Goal: Information Seeking & Learning: Learn about a topic

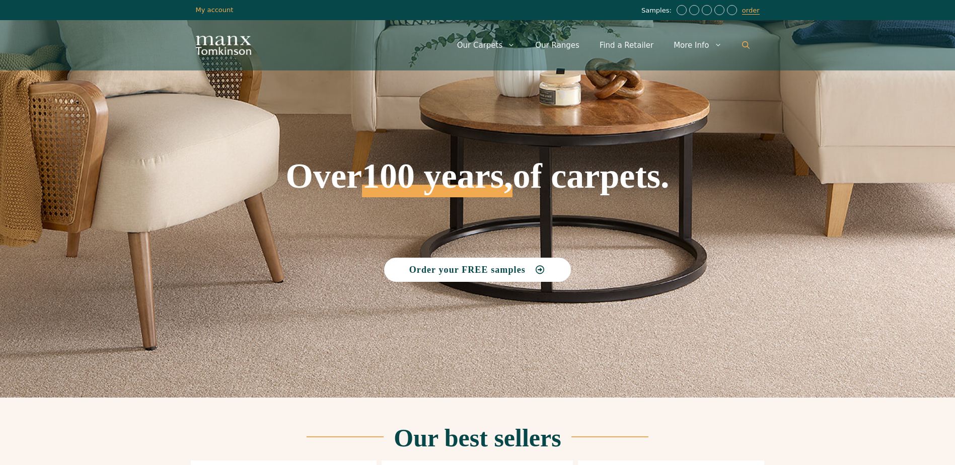
click at [744, 48] on icon "Open Search Bar" at bounding box center [746, 45] width 8 height 8
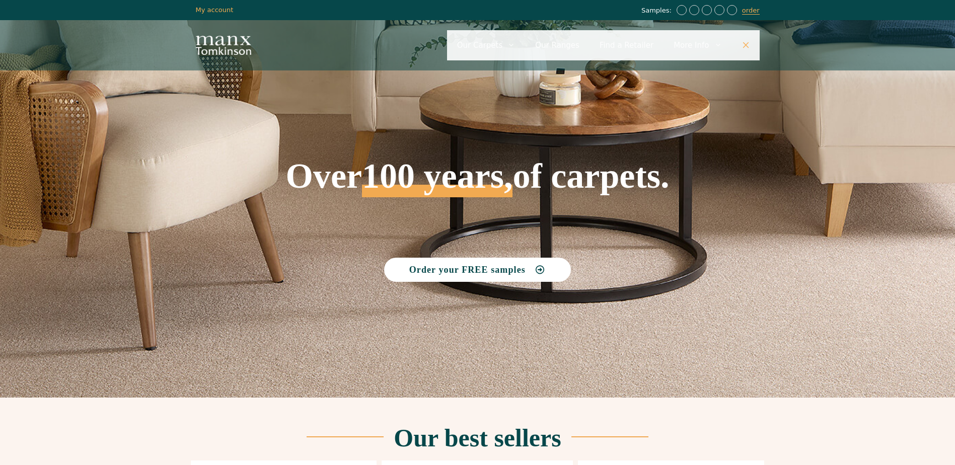
click at [592, 43] on input "Primary" at bounding box center [603, 45] width 313 height 30
type input "*****"
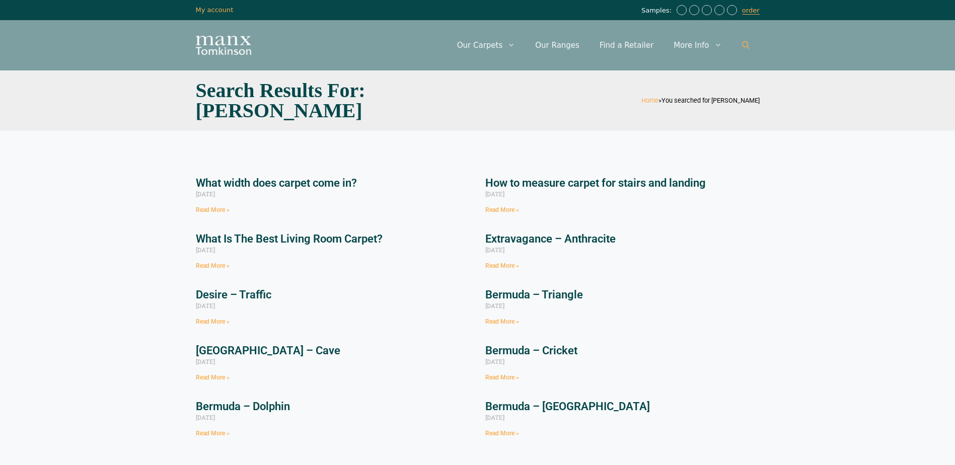
click at [741, 42] on link "Open Search Bar" at bounding box center [746, 45] width 28 height 30
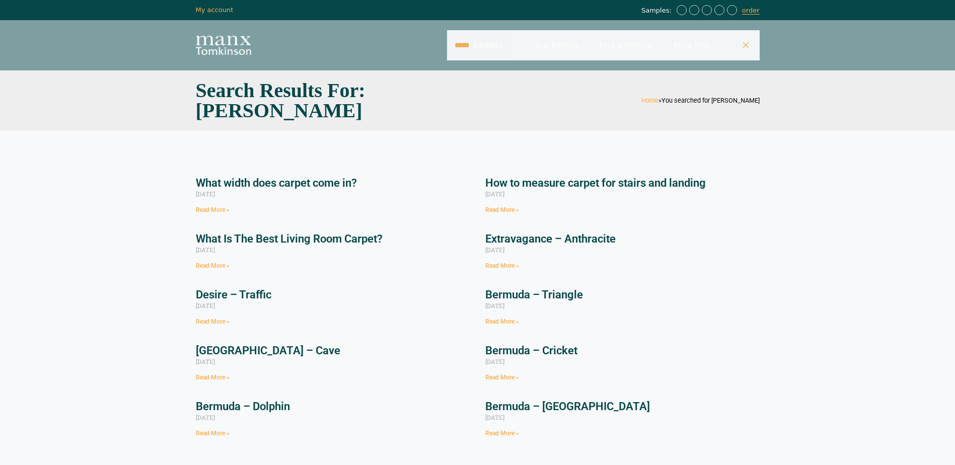
click at [536, 41] on input "*****" at bounding box center [603, 45] width 313 height 30
type input "******"
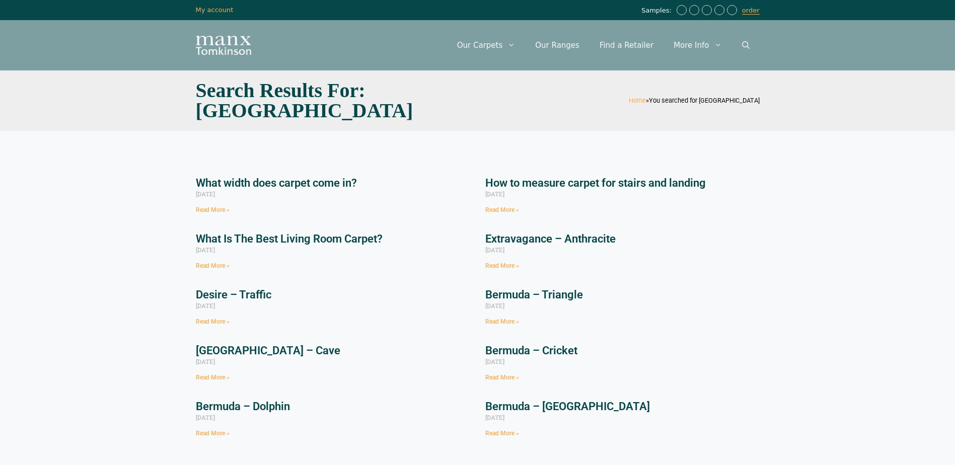
click at [232, 40] on img "Site" at bounding box center [223, 45] width 55 height 19
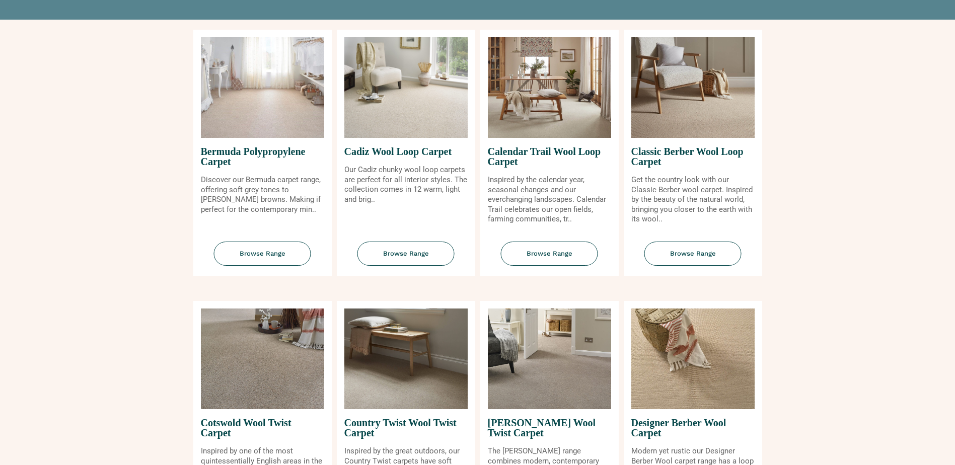
scroll to position [101, 0]
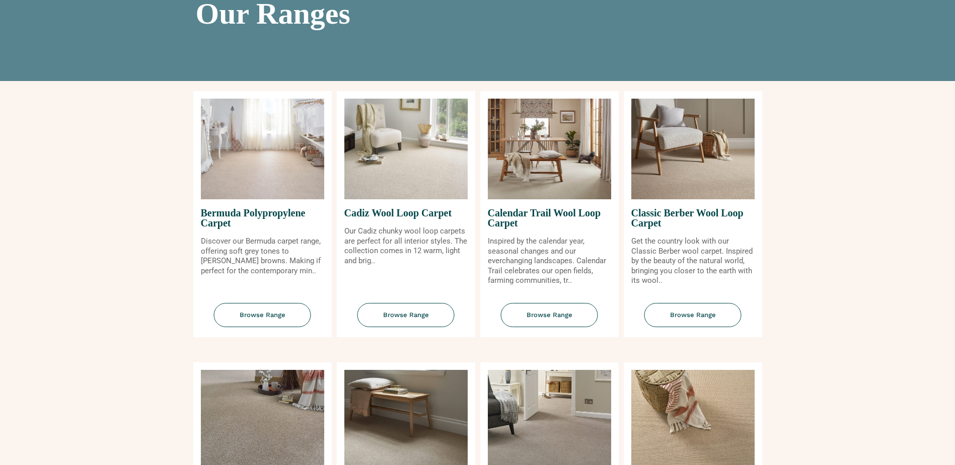
click at [279, 211] on span "Bermuda Polypropylene Carpet" at bounding box center [262, 217] width 123 height 37
click at [268, 317] on span "Browse Range" at bounding box center [262, 315] width 97 height 25
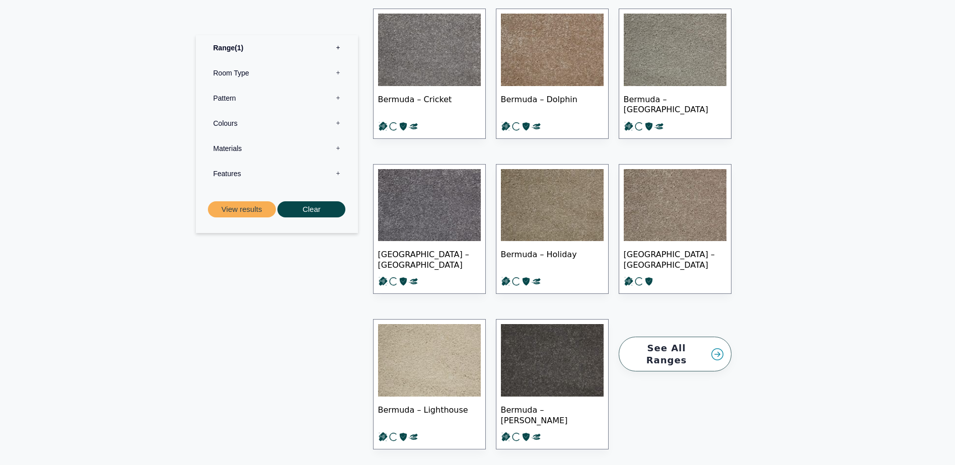
scroll to position [604, 0]
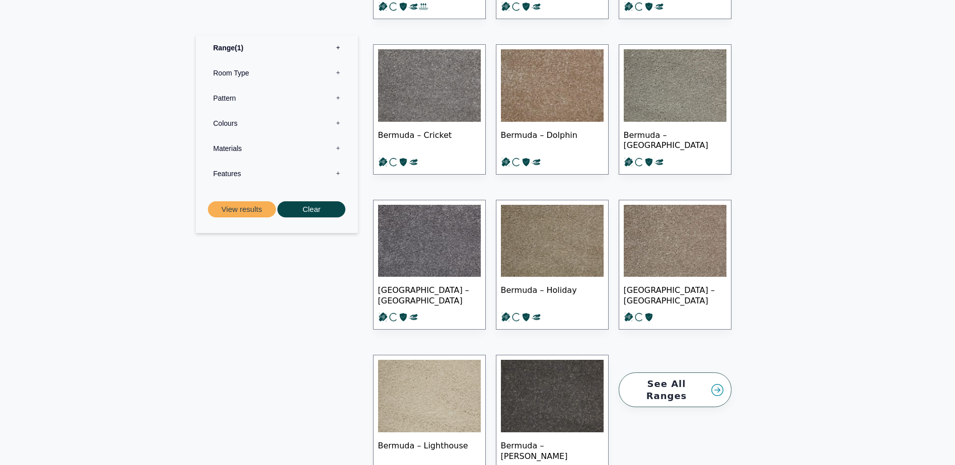
click at [693, 383] on link "See All Ranges" at bounding box center [675, 390] width 113 height 35
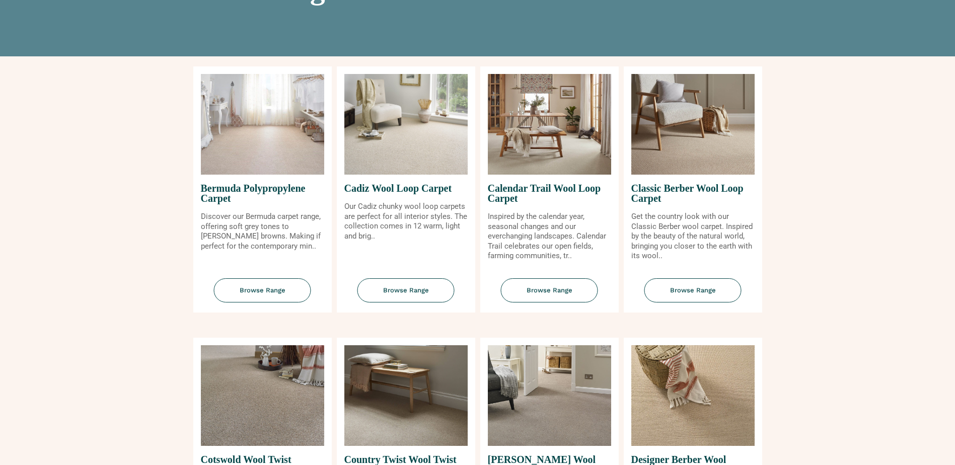
scroll to position [151, 0]
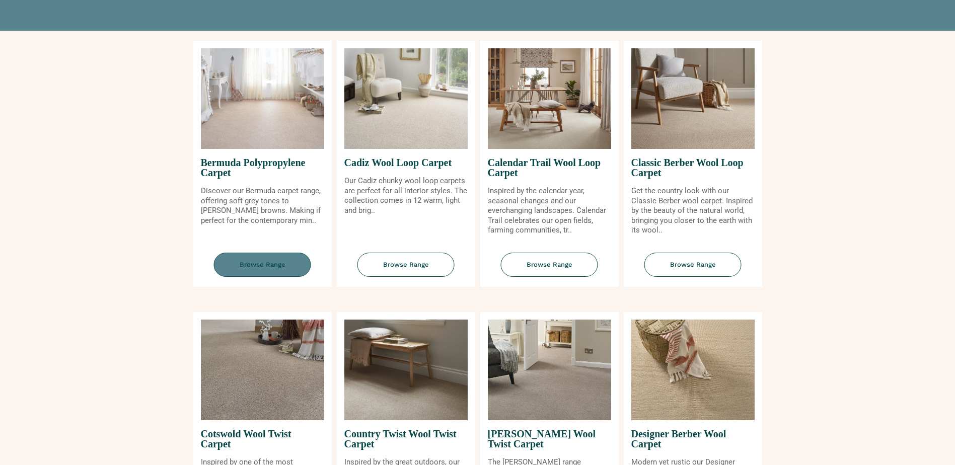
click at [279, 264] on span "Browse Range" at bounding box center [262, 265] width 97 height 25
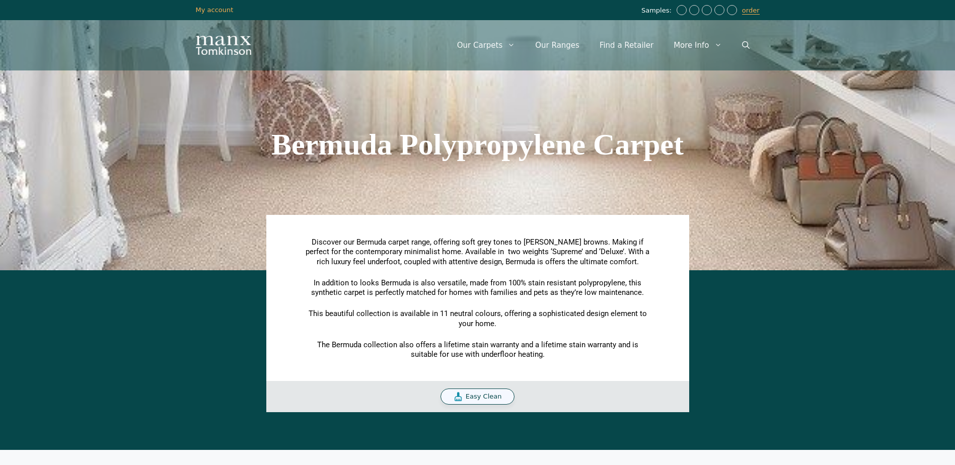
click at [484, 398] on span "Easy Clean" at bounding box center [484, 397] width 36 height 9
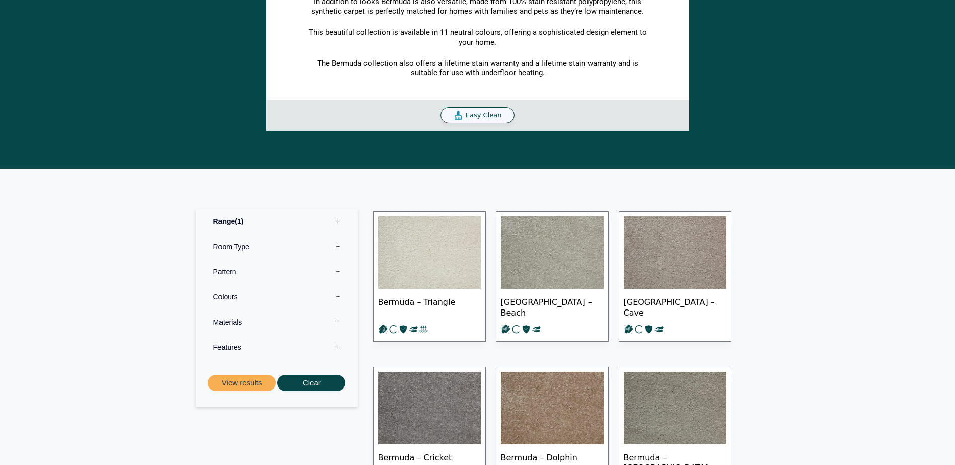
scroll to position [353, 0]
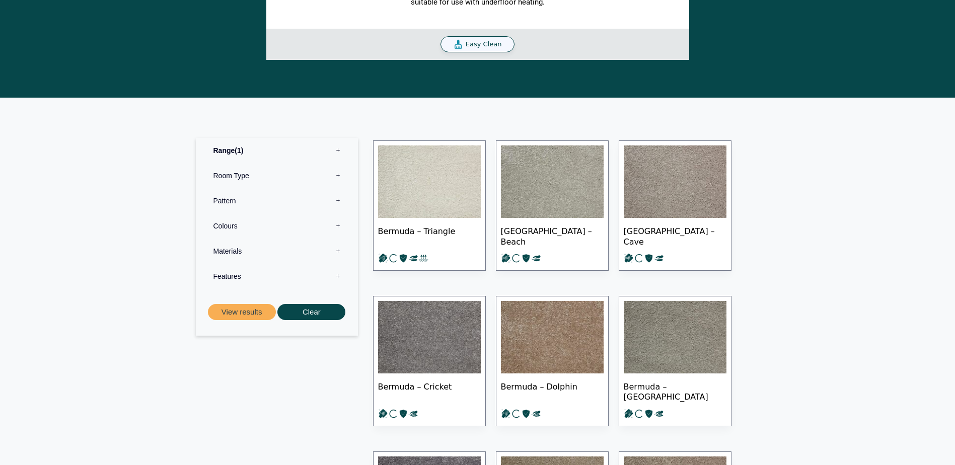
click at [438, 182] on img at bounding box center [429, 182] width 103 height 73
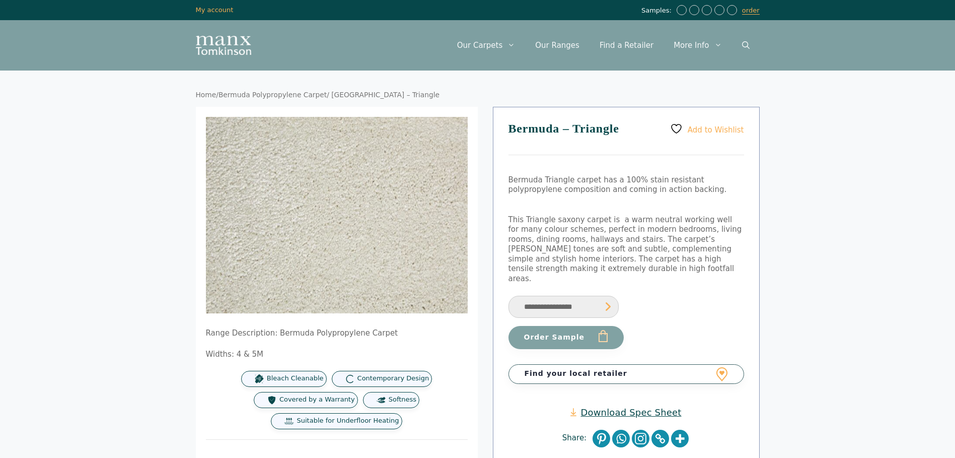
click at [294, 96] on link "Bermuda Polypropylene Carpet" at bounding box center [273, 95] width 108 height 8
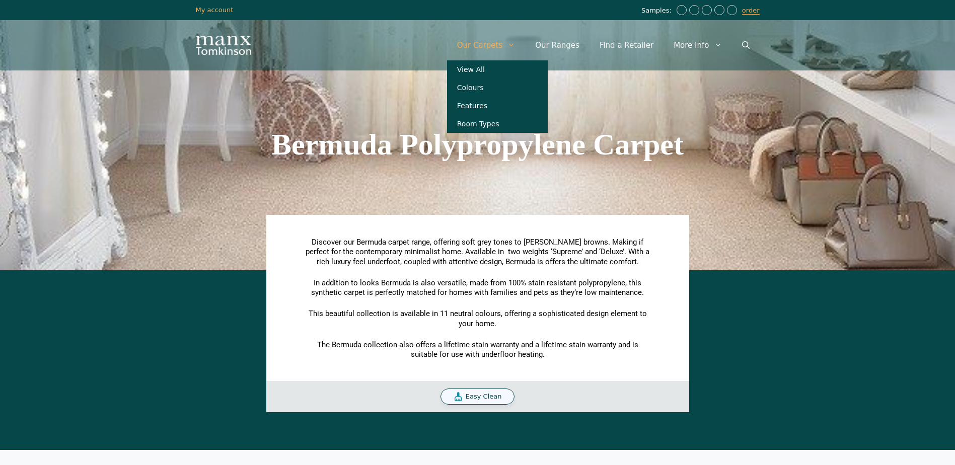
click at [503, 43] on link "Our Carpets" at bounding box center [486, 45] width 79 height 30
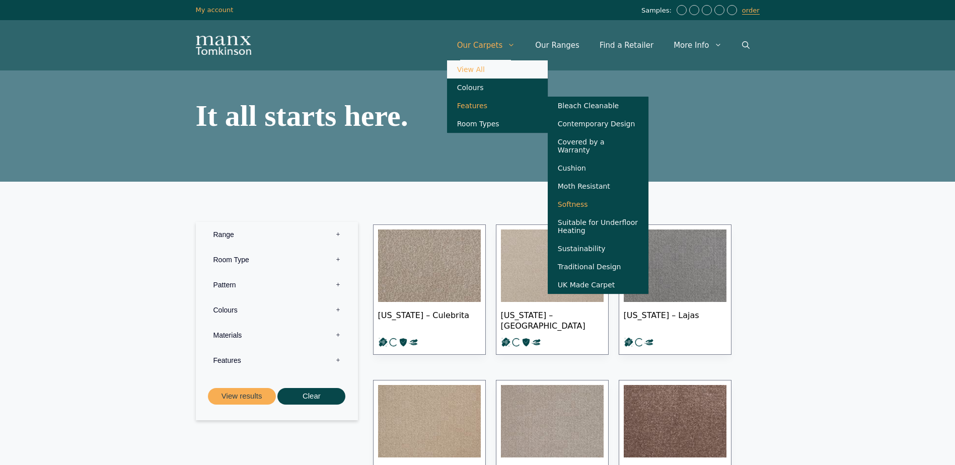
click at [602, 207] on link "Softness" at bounding box center [598, 204] width 101 height 18
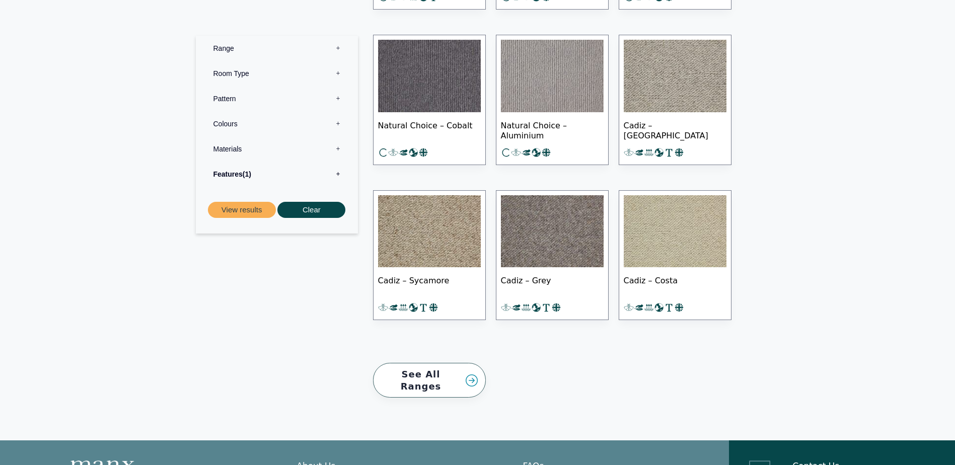
scroll to position [2972, 0]
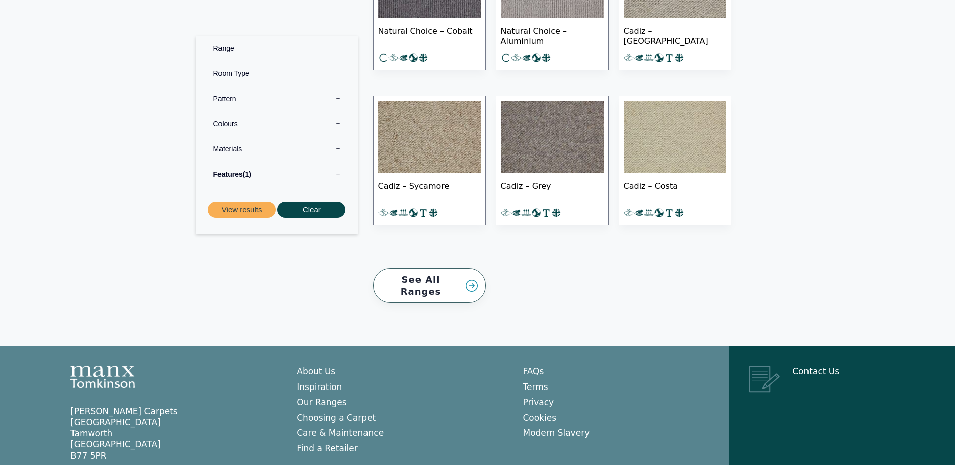
click at [444, 275] on link "See All Ranges" at bounding box center [429, 285] width 113 height 35
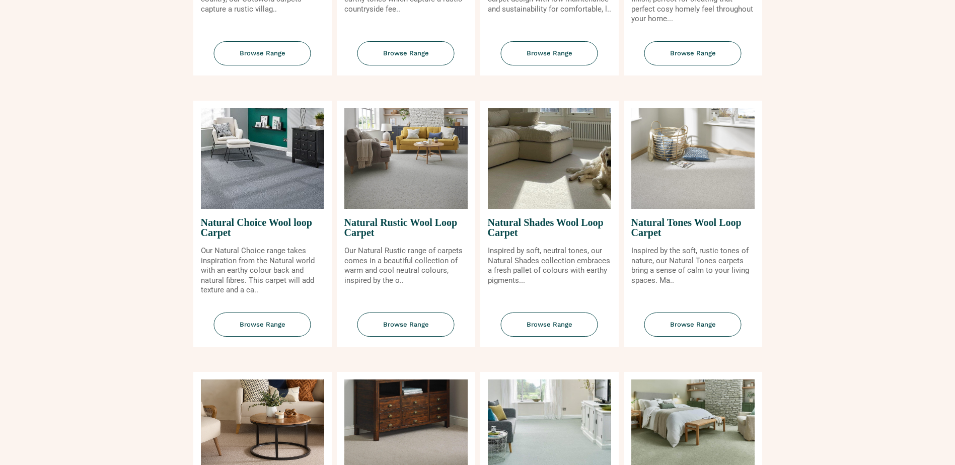
scroll to position [756, 0]
